Goal: Book appointment/travel/reservation

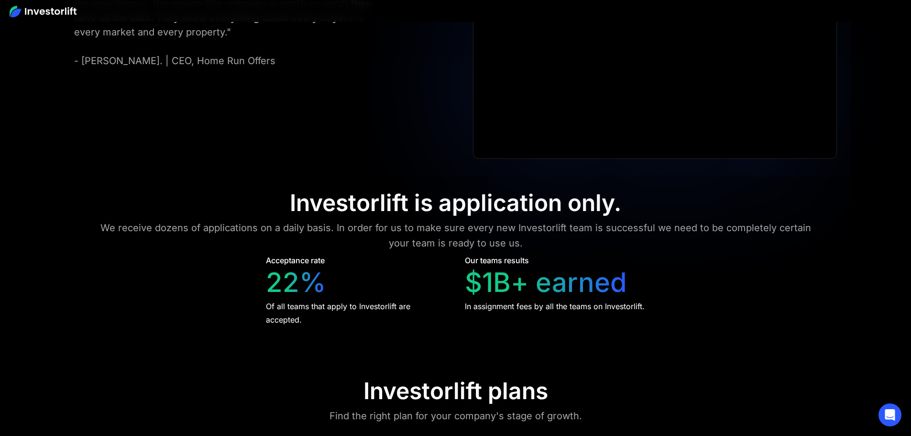
scroll to position [4087, 0]
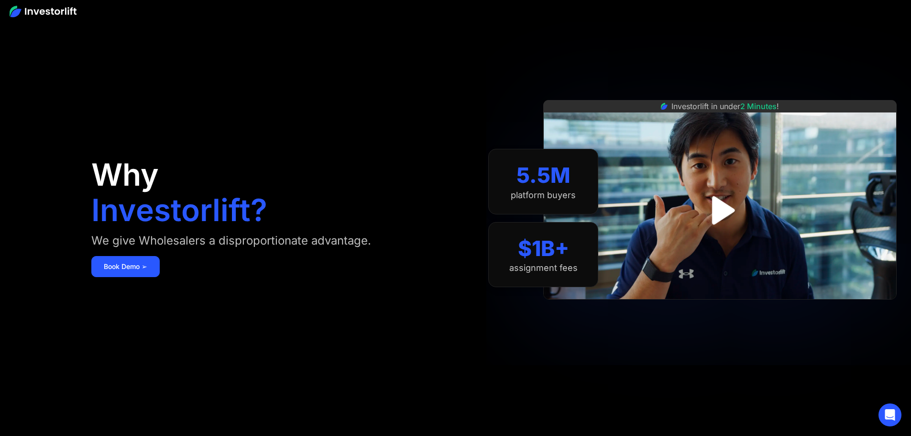
scroll to position [3851, 0]
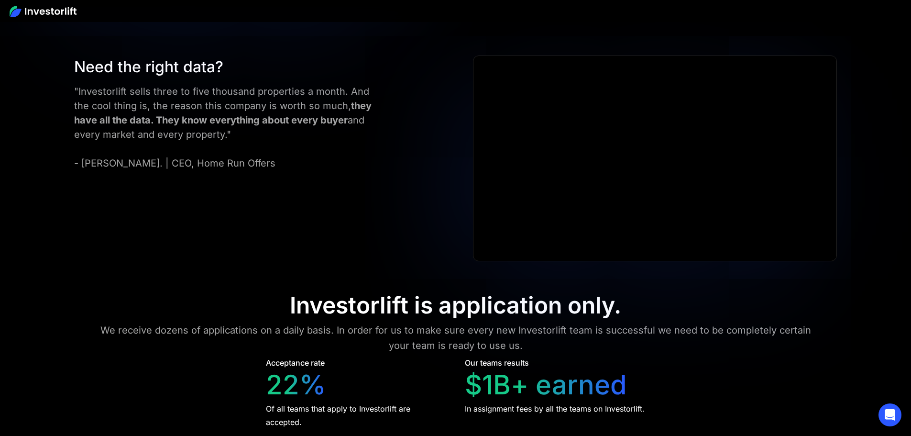
scroll to position [3854, 0]
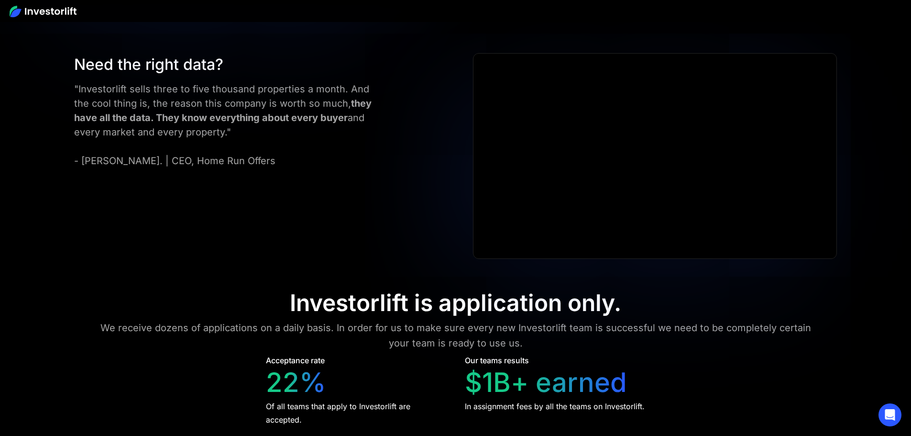
click at [62, 11] on img at bounding box center [43, 11] width 67 height 11
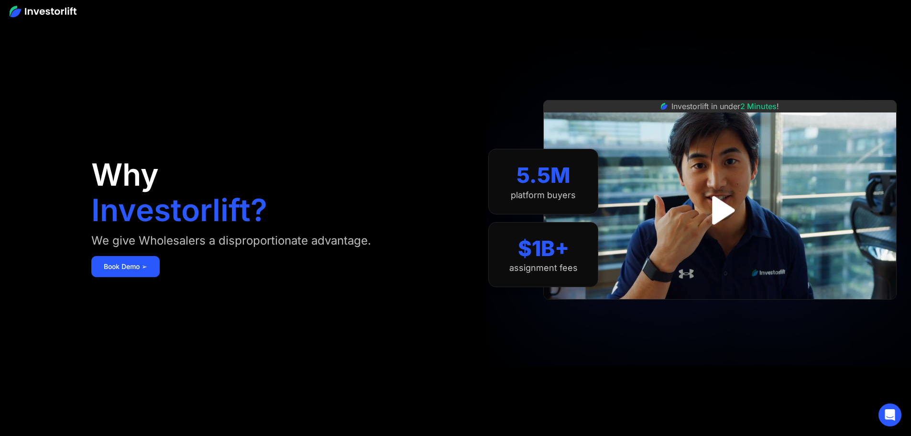
scroll to position [3854, 0]
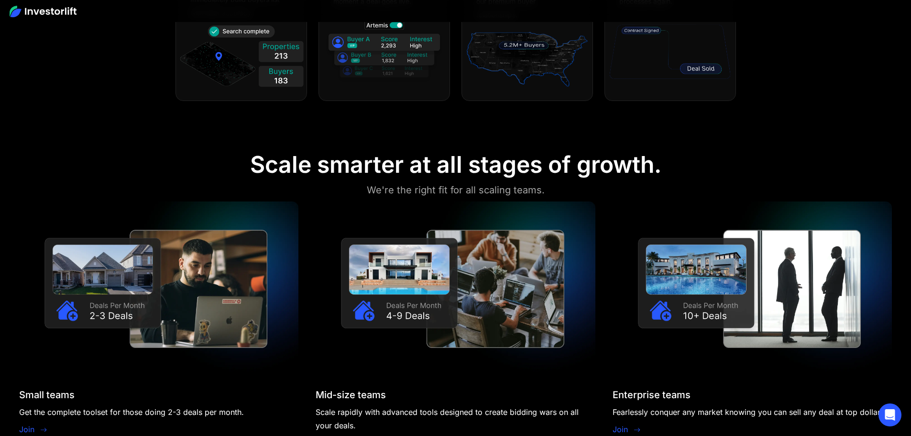
scroll to position [909, 0]
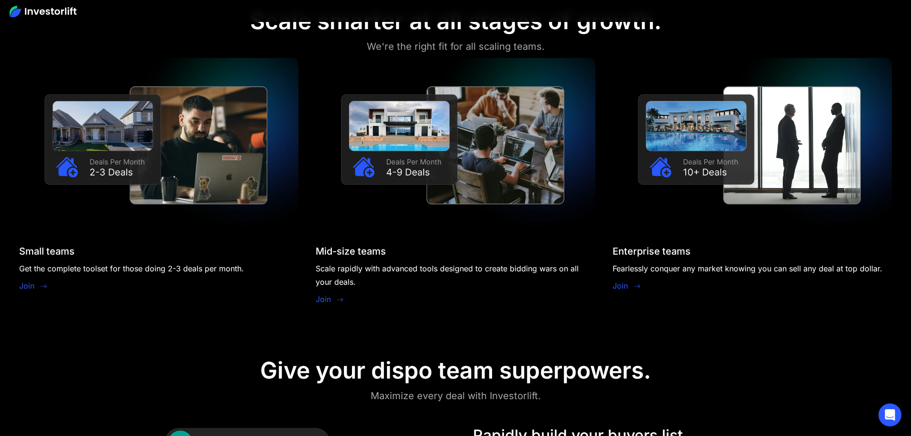
click at [34, 280] on link "Join" at bounding box center [26, 285] width 15 height 11
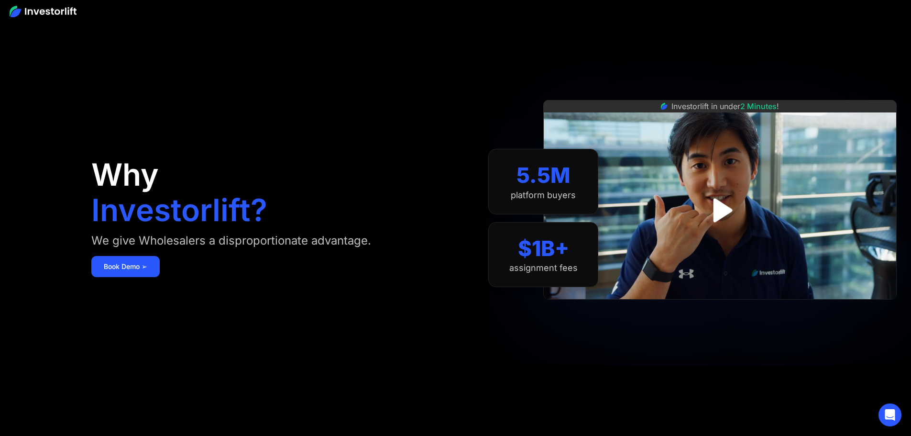
click at [428, 93] on div "Why Investorlift? We give Wholesalers a disproportionate advantage. [DEMOGRAPHI…" at bounding box center [273, 218] width 364 height 378
click at [51, 8] on img at bounding box center [43, 11] width 67 height 11
click at [47, 14] on img at bounding box center [43, 11] width 67 height 11
click at [455, 231] on div "Why Investorlift? We give Wholesalers a disproportionate advantage. Book Demo ➢" at bounding box center [273, 218] width 364 height 378
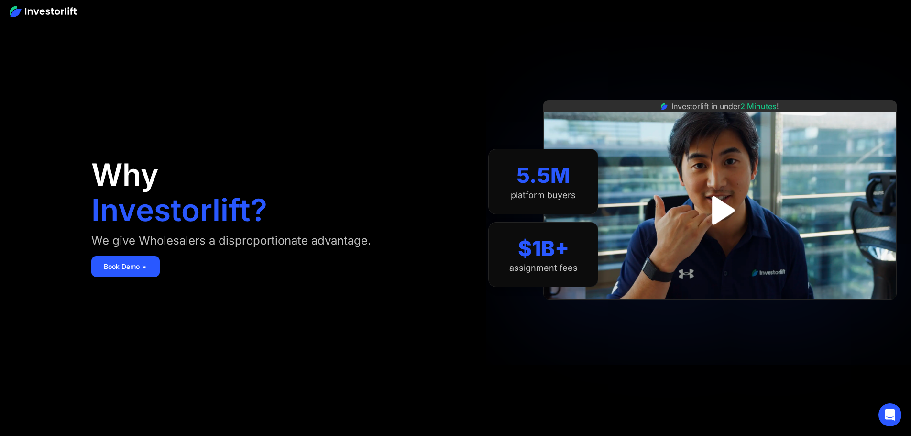
scroll to position [3851, 0]
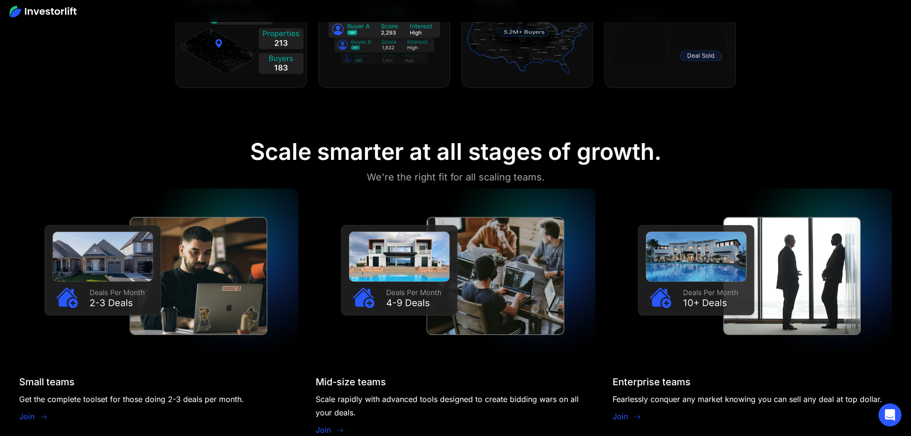
scroll to position [813, 0]
